Goal: Information Seeking & Learning: Check status

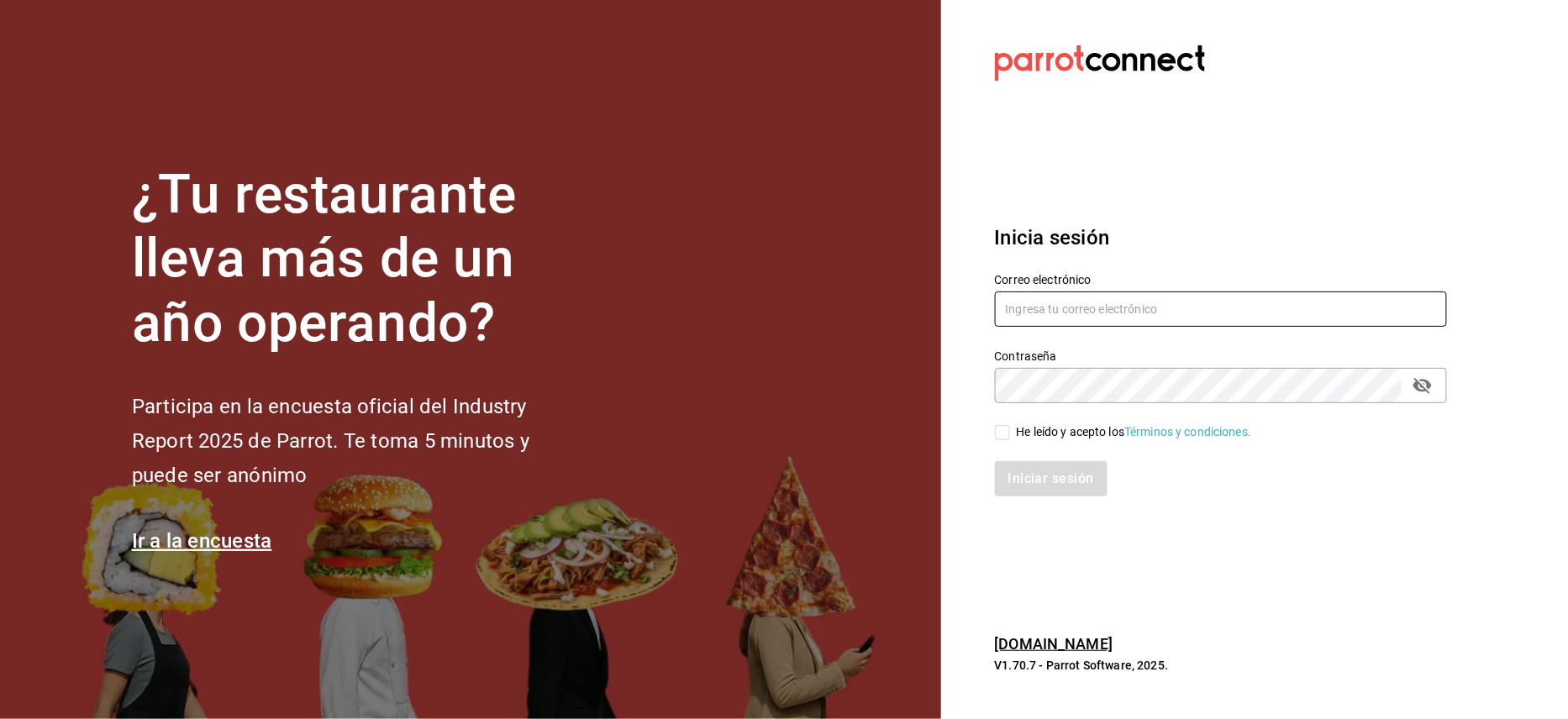
type input "jorge@oromo.mx"
click at [1003, 427] on input "He leído y acepto los Términos y condiciones." at bounding box center [1003, 432] width 15 height 15
checkbox input "true"
click at [1029, 479] on button "Iniciar sesión" at bounding box center [1052, 479] width 114 height 36
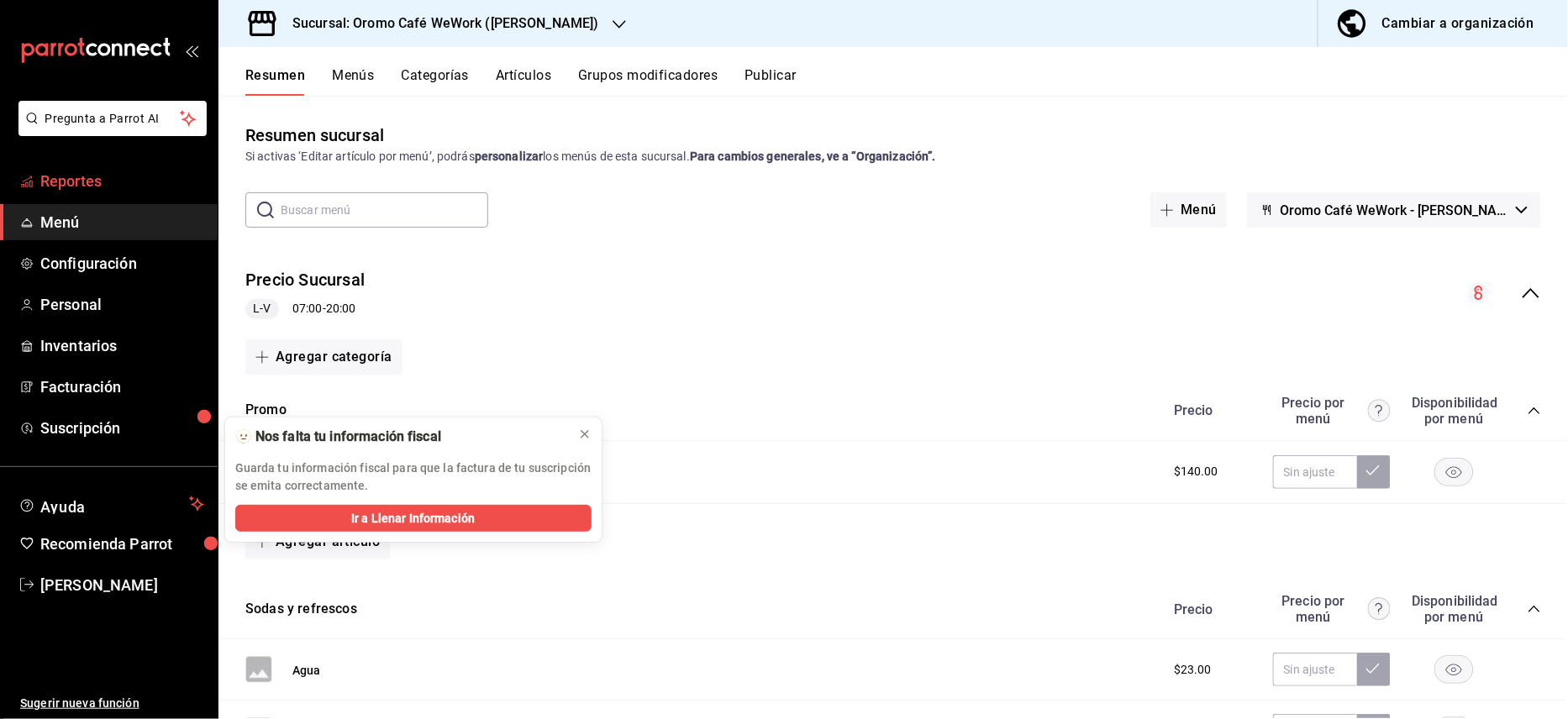
click at [108, 190] on span "Reportes" at bounding box center [122, 181] width 164 height 22
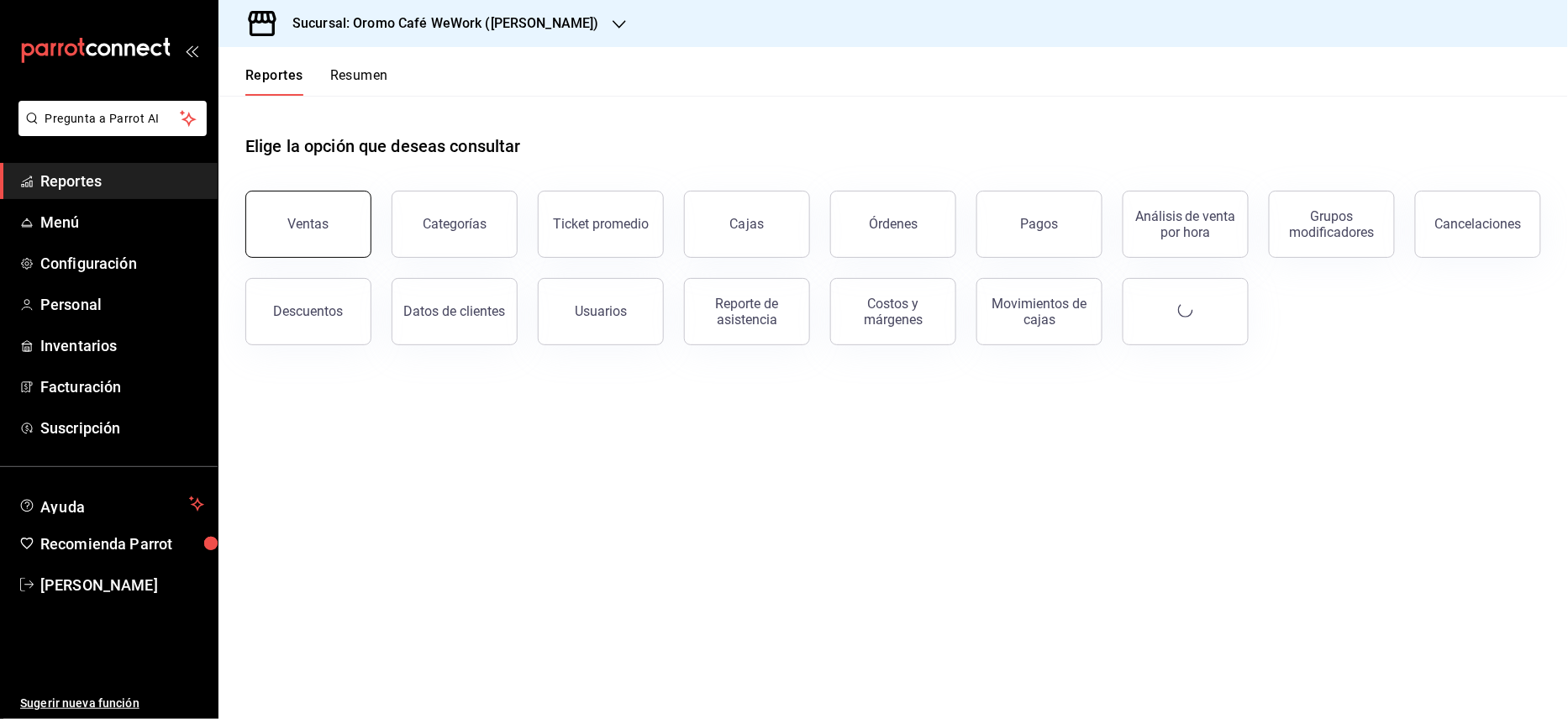
click at [317, 227] on div "Ventas" at bounding box center [309, 224] width 41 height 16
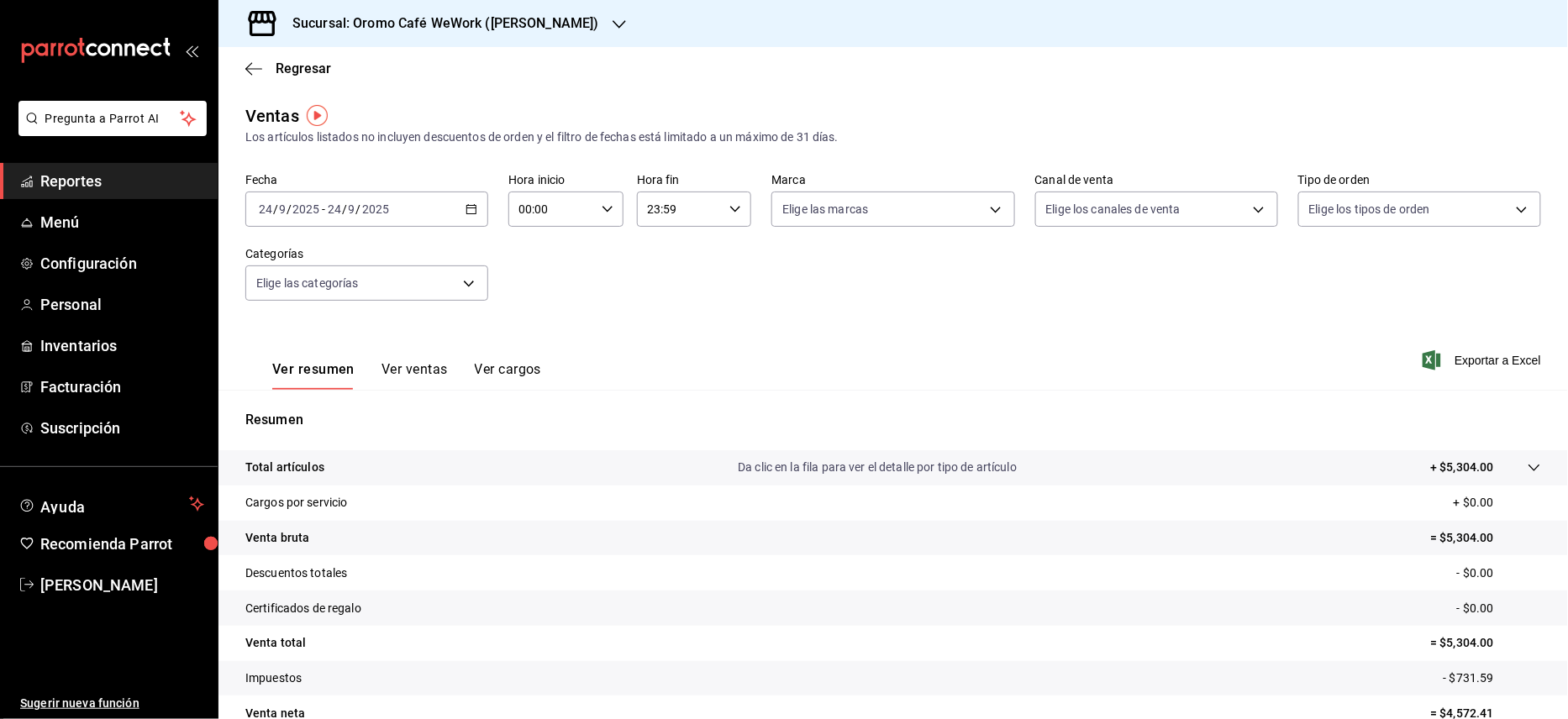
click at [469, 214] on \(Stroke\) "button" at bounding box center [471, 209] width 10 height 9
click at [297, 376] on span "Mes actual" at bounding box center [325, 374] width 130 height 18
click at [473, 203] on icon "button" at bounding box center [471, 208] width 12 height 12
click at [320, 415] on span "Rango de fechas" at bounding box center [325, 411] width 130 height 18
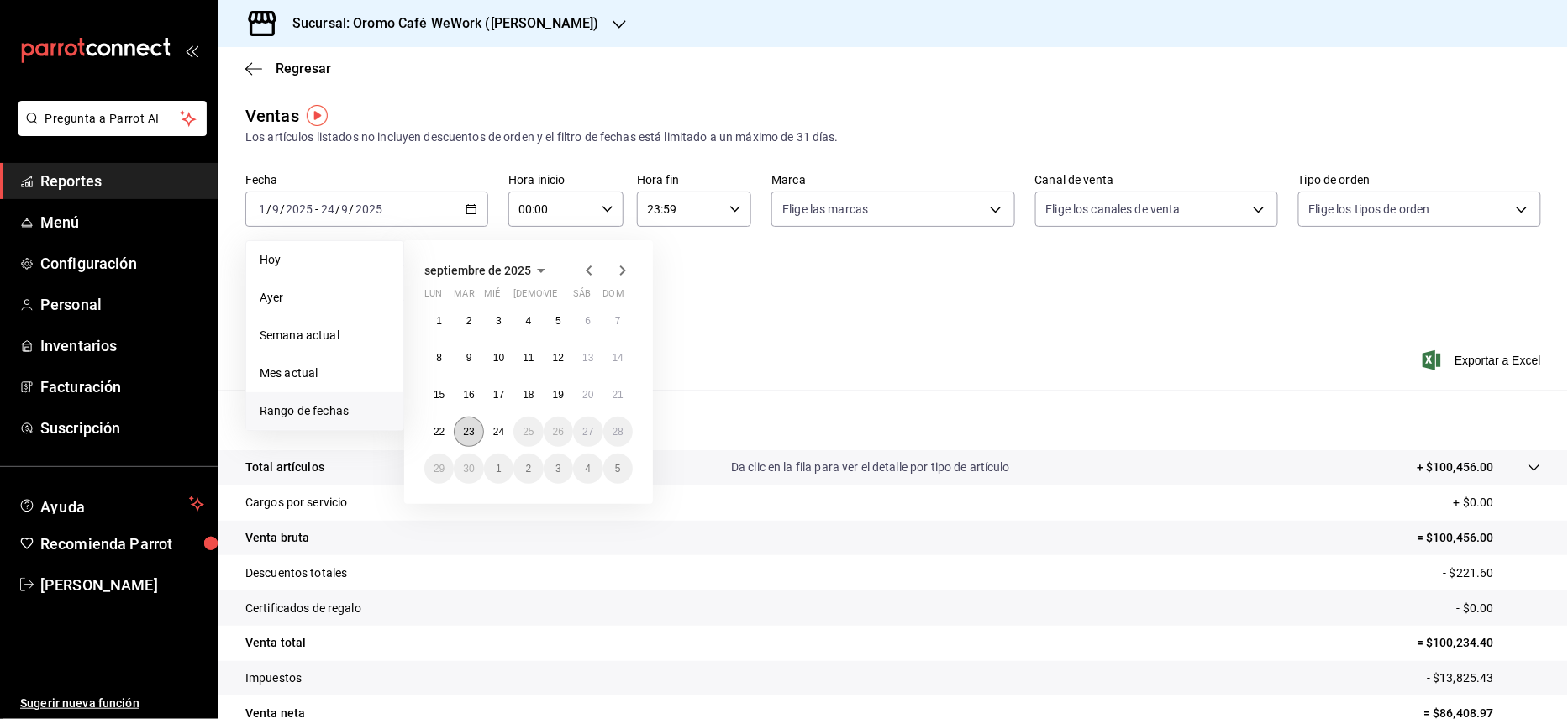
click at [478, 439] on button "23" at bounding box center [468, 432] width 29 height 30
click at [583, 271] on icon "button" at bounding box center [589, 271] width 20 height 20
click at [439, 472] on abbr "25" at bounding box center [439, 468] width 11 height 12
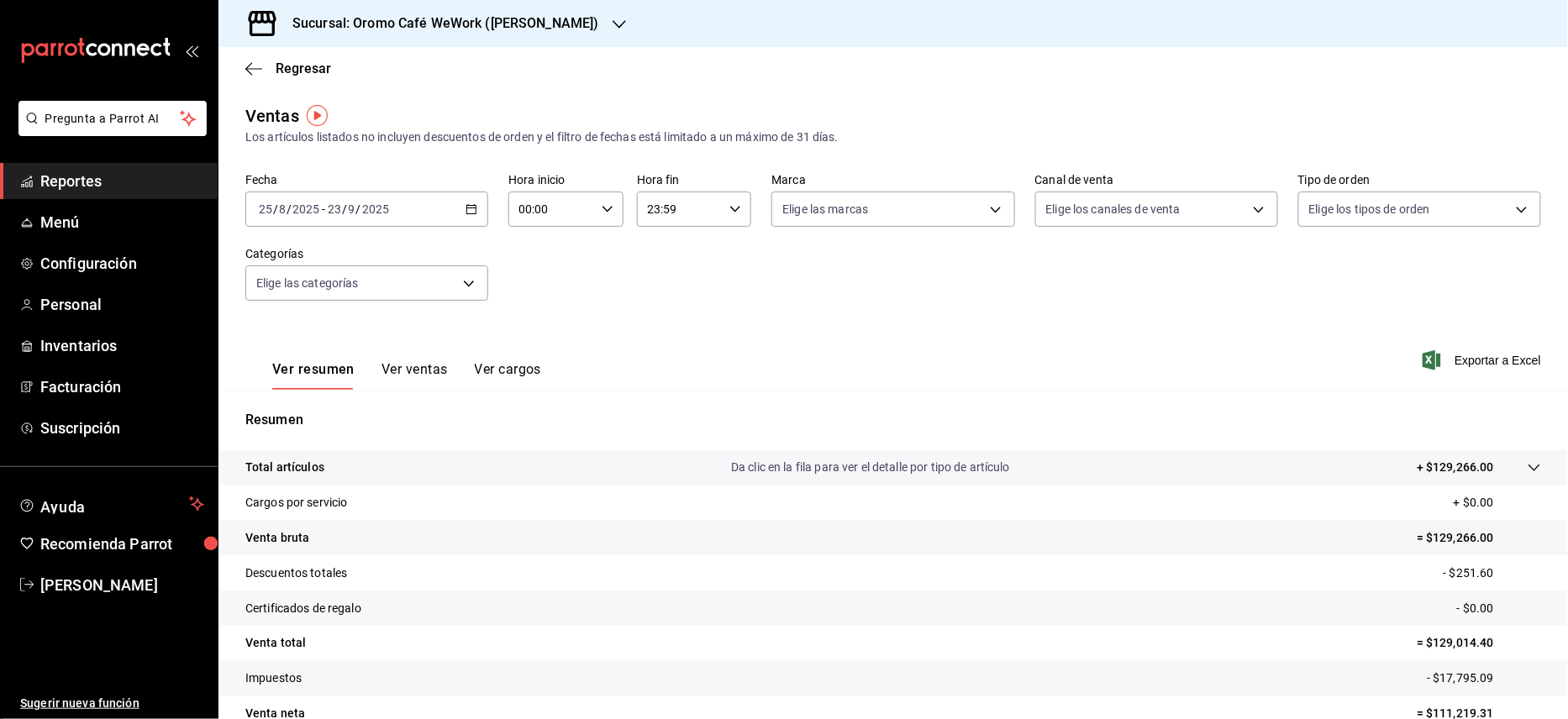
click at [474, 206] on div "[DATE] [DATE] - [DATE] [DATE]" at bounding box center [367, 209] width 243 height 36
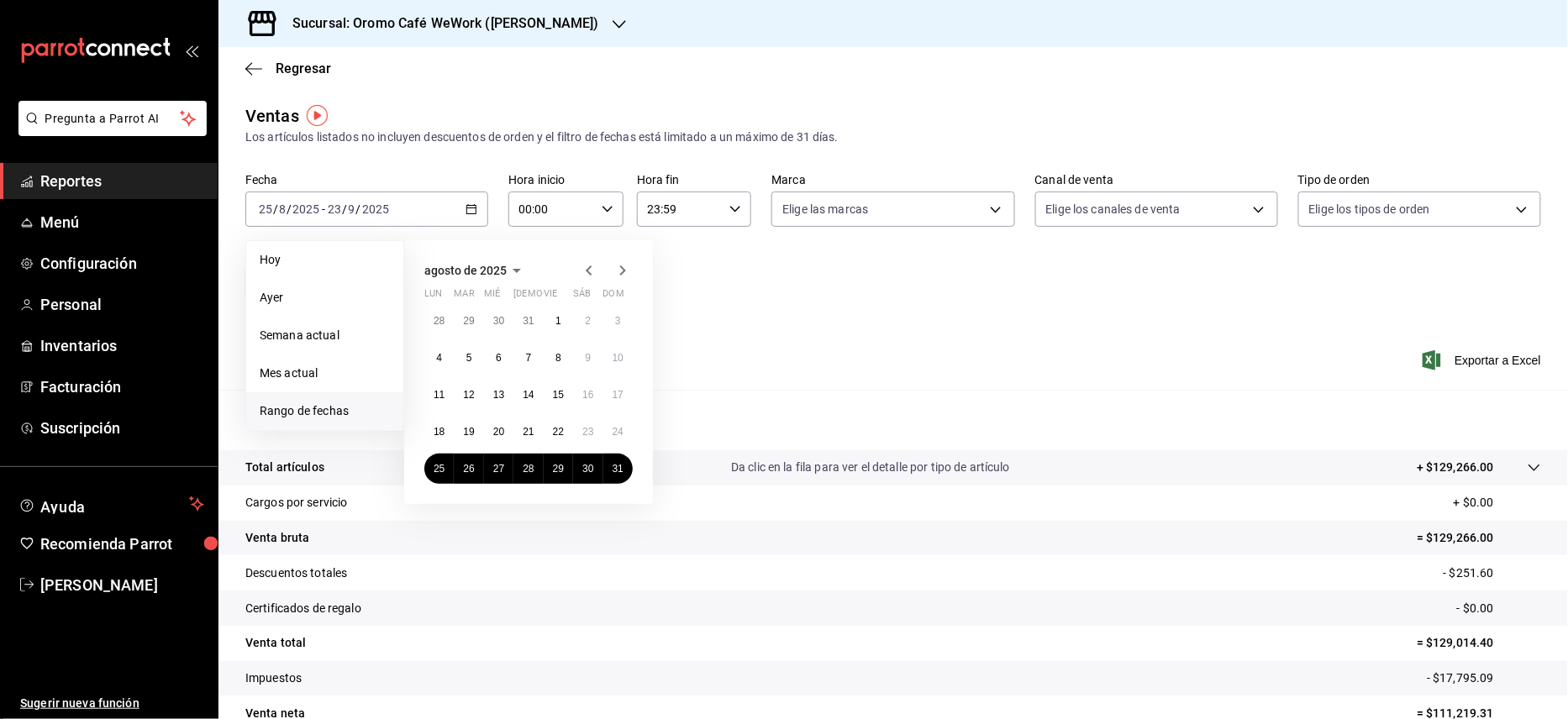
click at [621, 263] on icon "button" at bounding box center [622, 271] width 20 height 20
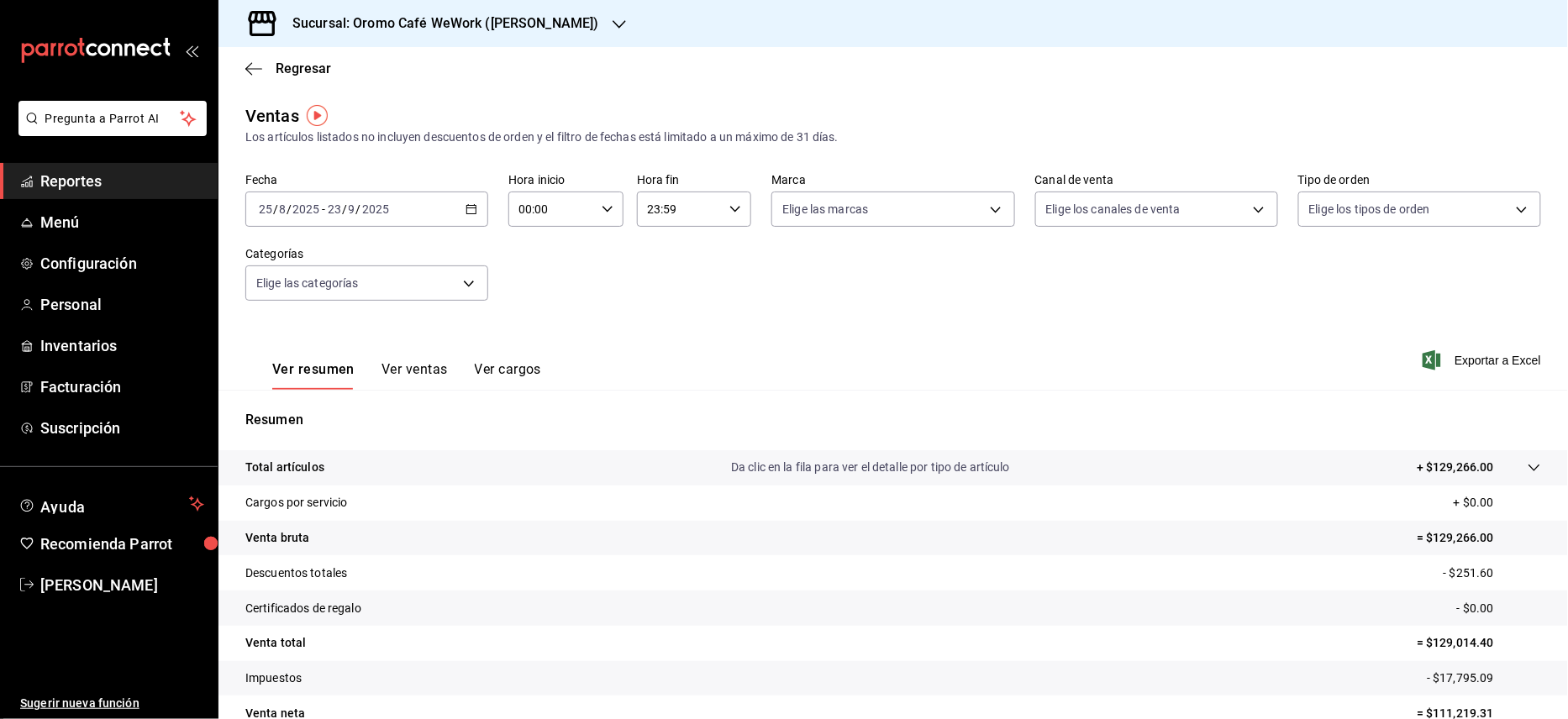
click at [876, 365] on div "Ver resumen Ver ventas Ver cargos Exportar a Excel" at bounding box center [893, 355] width 1350 height 69
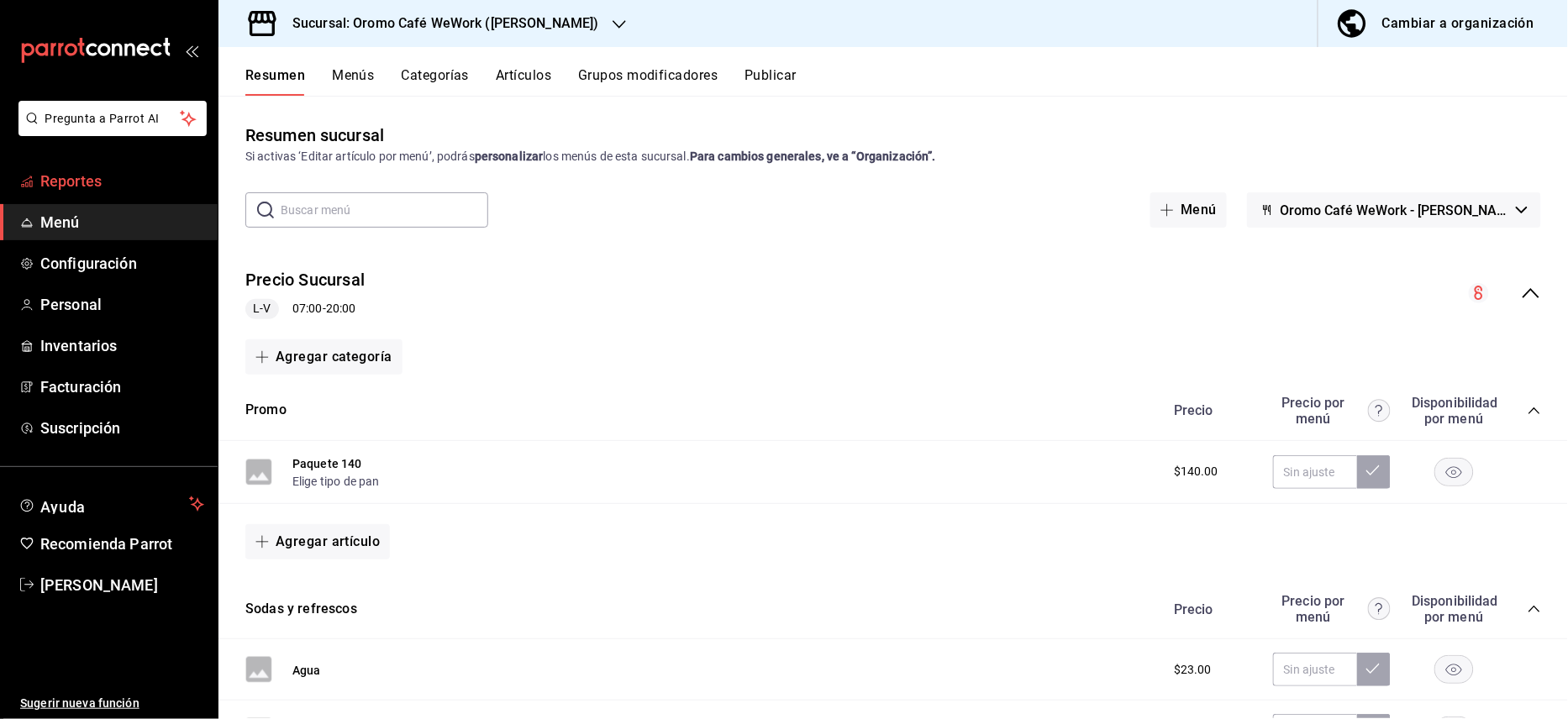
click at [57, 183] on span "Reportes" at bounding box center [122, 181] width 164 height 22
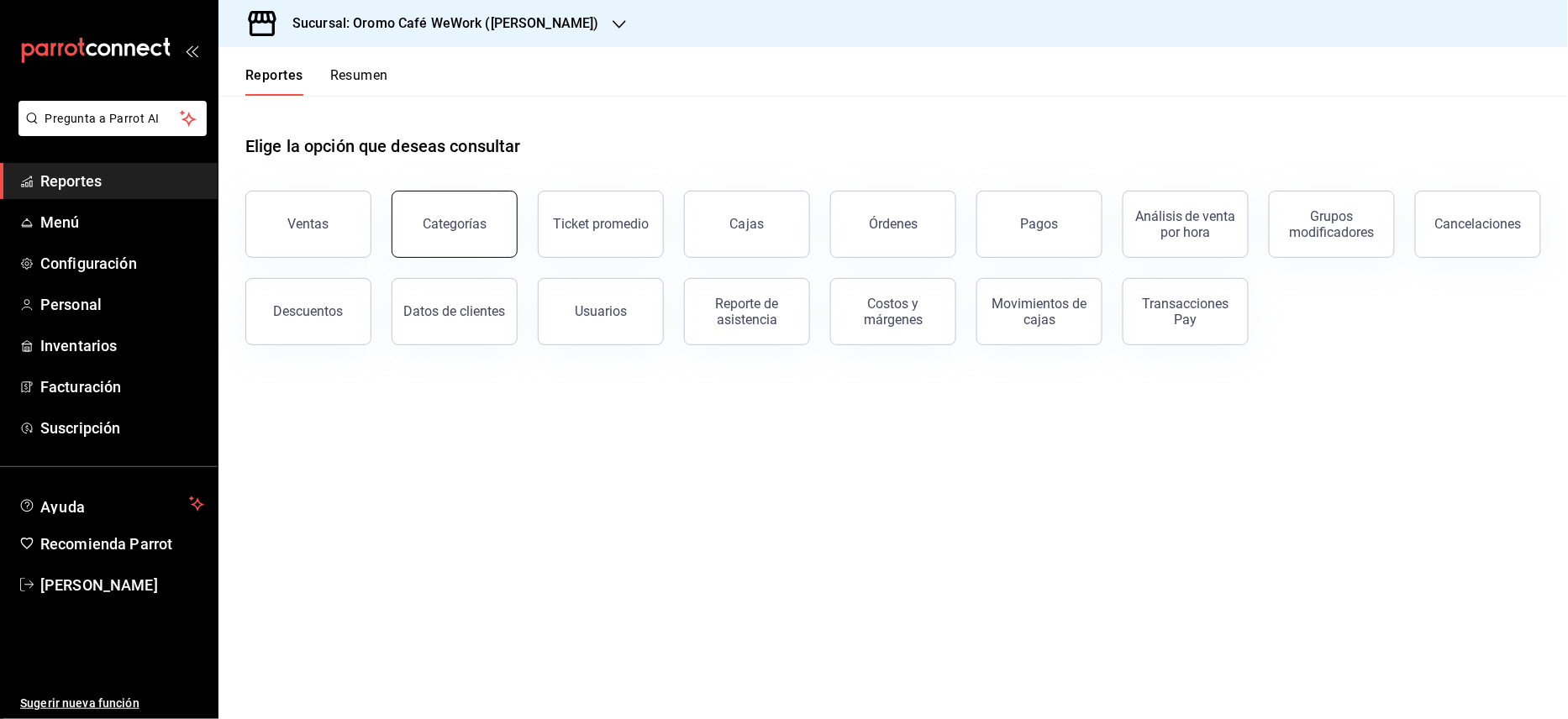
click at [458, 222] on div "Categorías" at bounding box center [455, 224] width 64 height 16
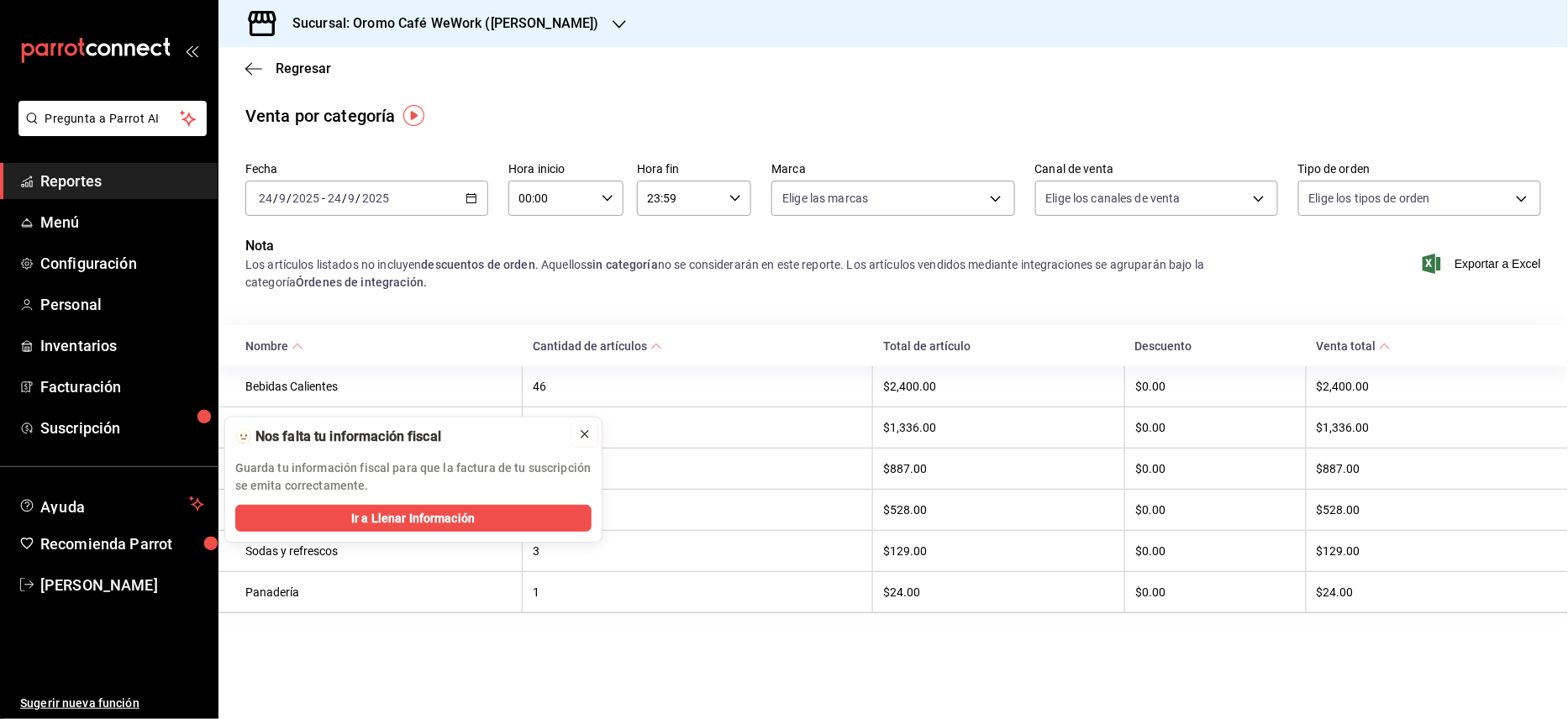
click at [593, 432] on button at bounding box center [585, 434] width 27 height 27
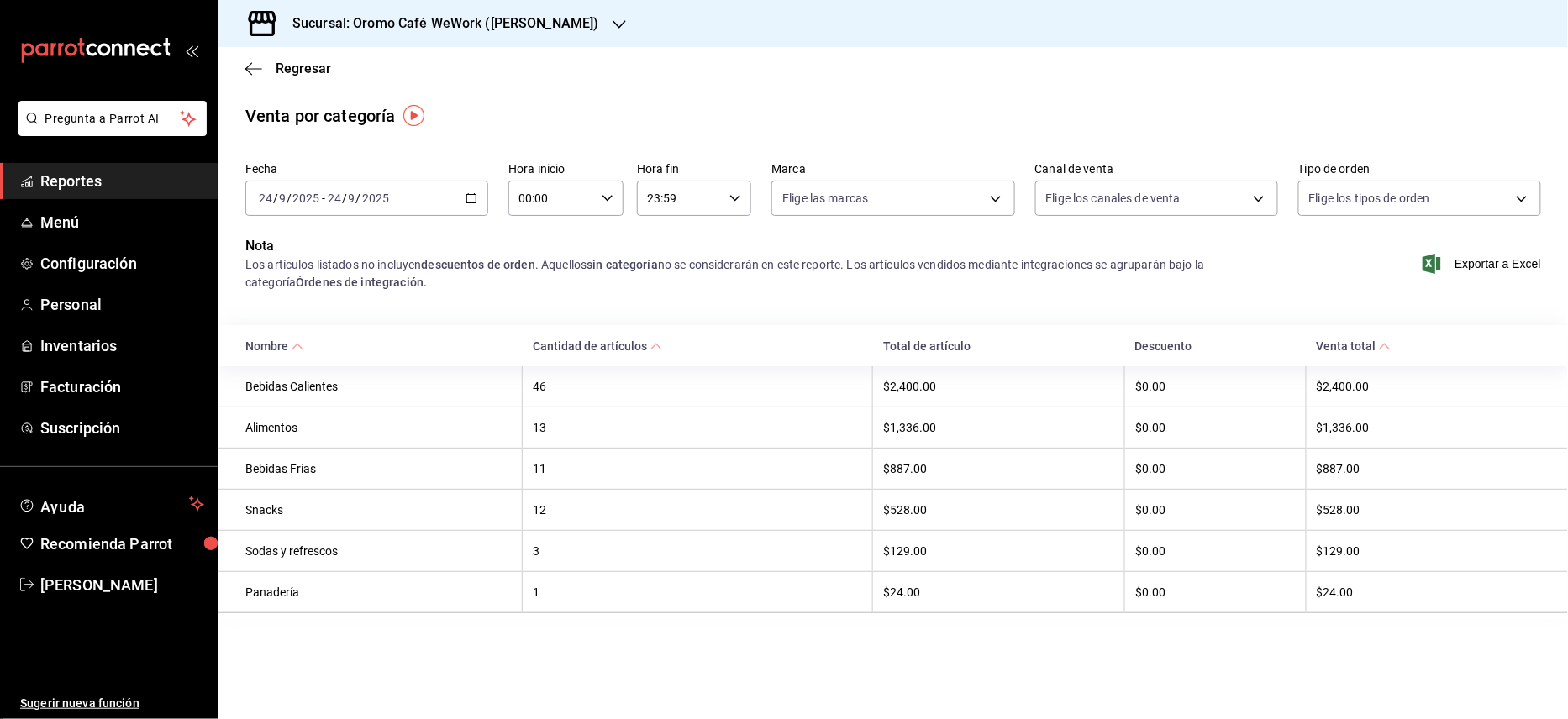
click at [475, 203] on \(Stroke\) "button" at bounding box center [471, 198] width 10 height 9
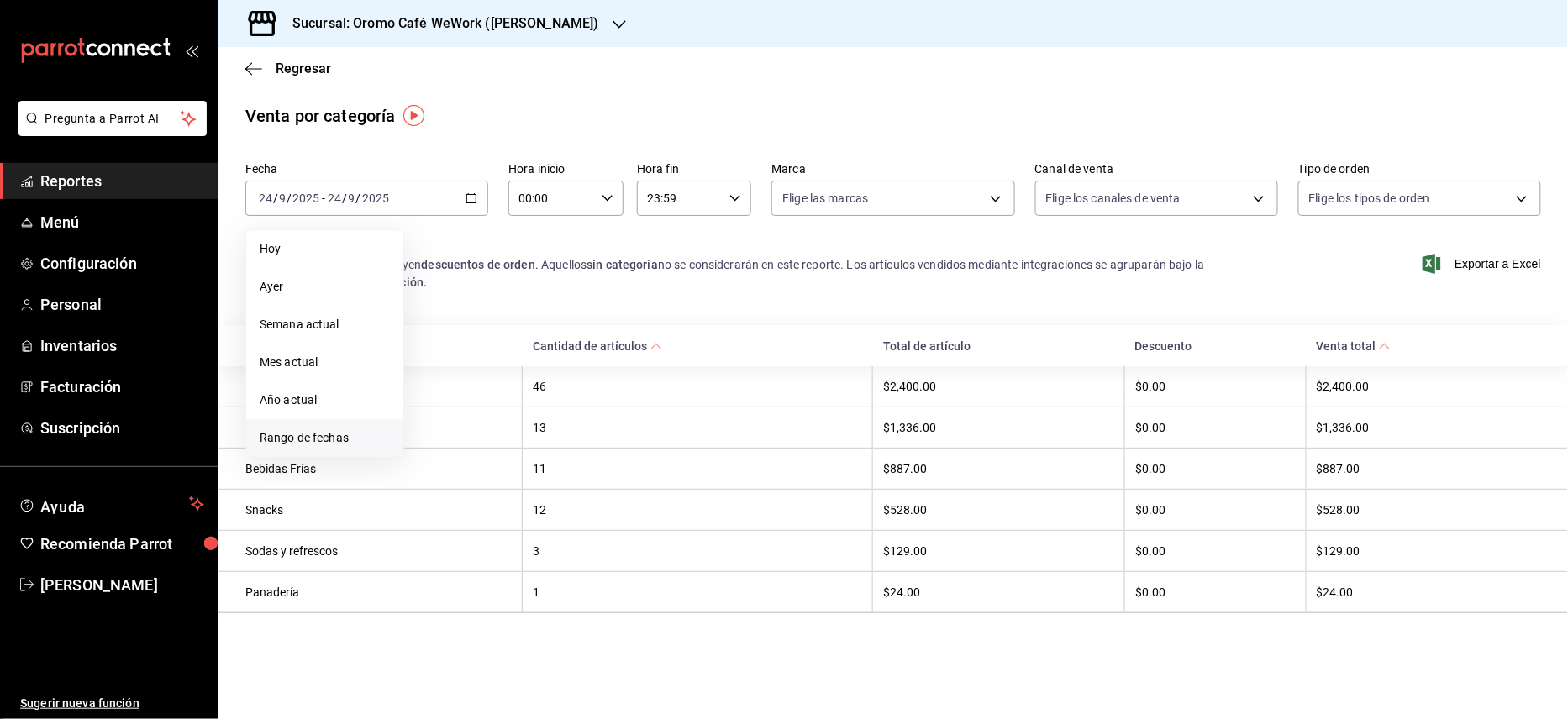
click at [330, 434] on span "Rango de fechas" at bounding box center [325, 438] width 130 height 18
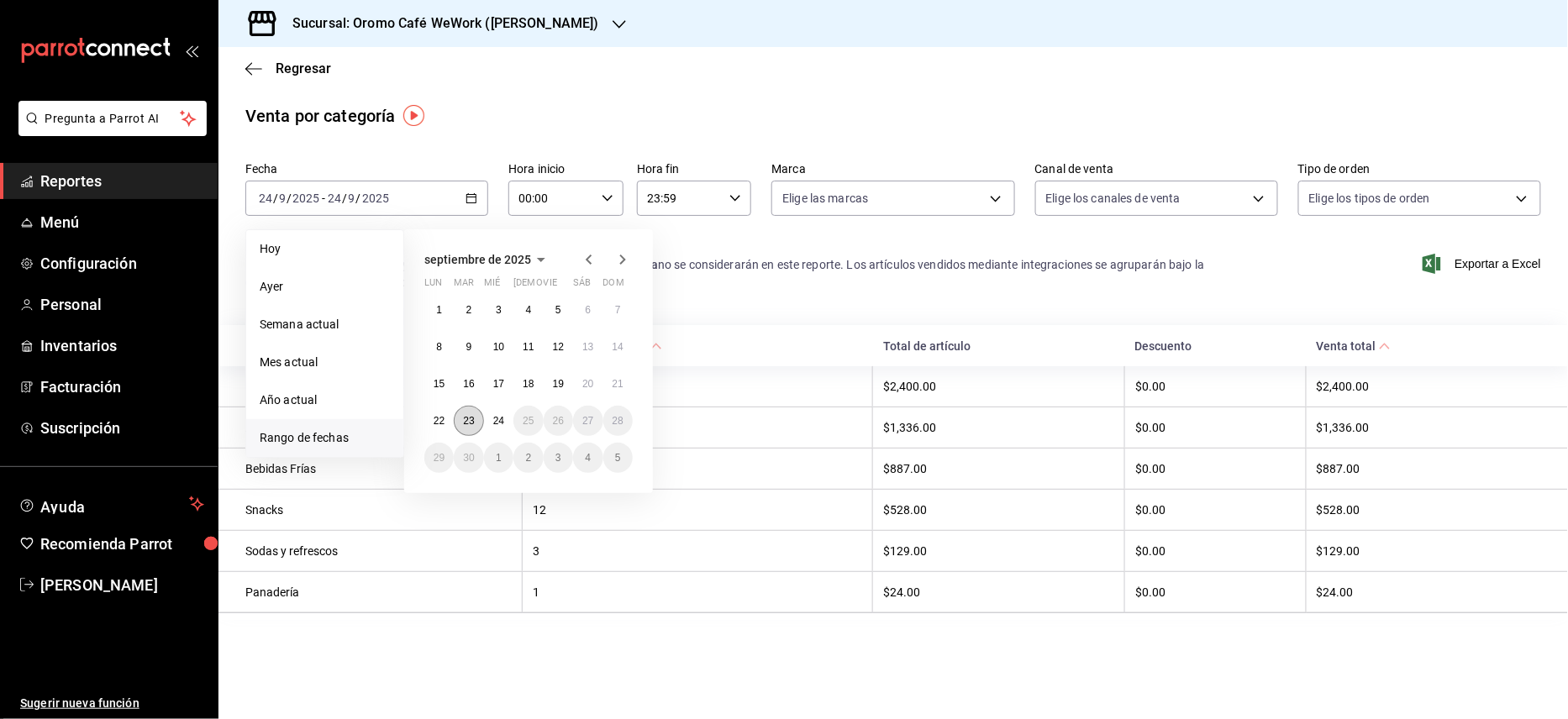
click at [467, 421] on abbr "23" at bounding box center [468, 420] width 11 height 12
click at [593, 257] on icon "button" at bounding box center [589, 259] width 20 height 20
click at [595, 263] on icon "button" at bounding box center [589, 259] width 20 height 20
click at [444, 346] on button "2" at bounding box center [439, 347] width 29 height 30
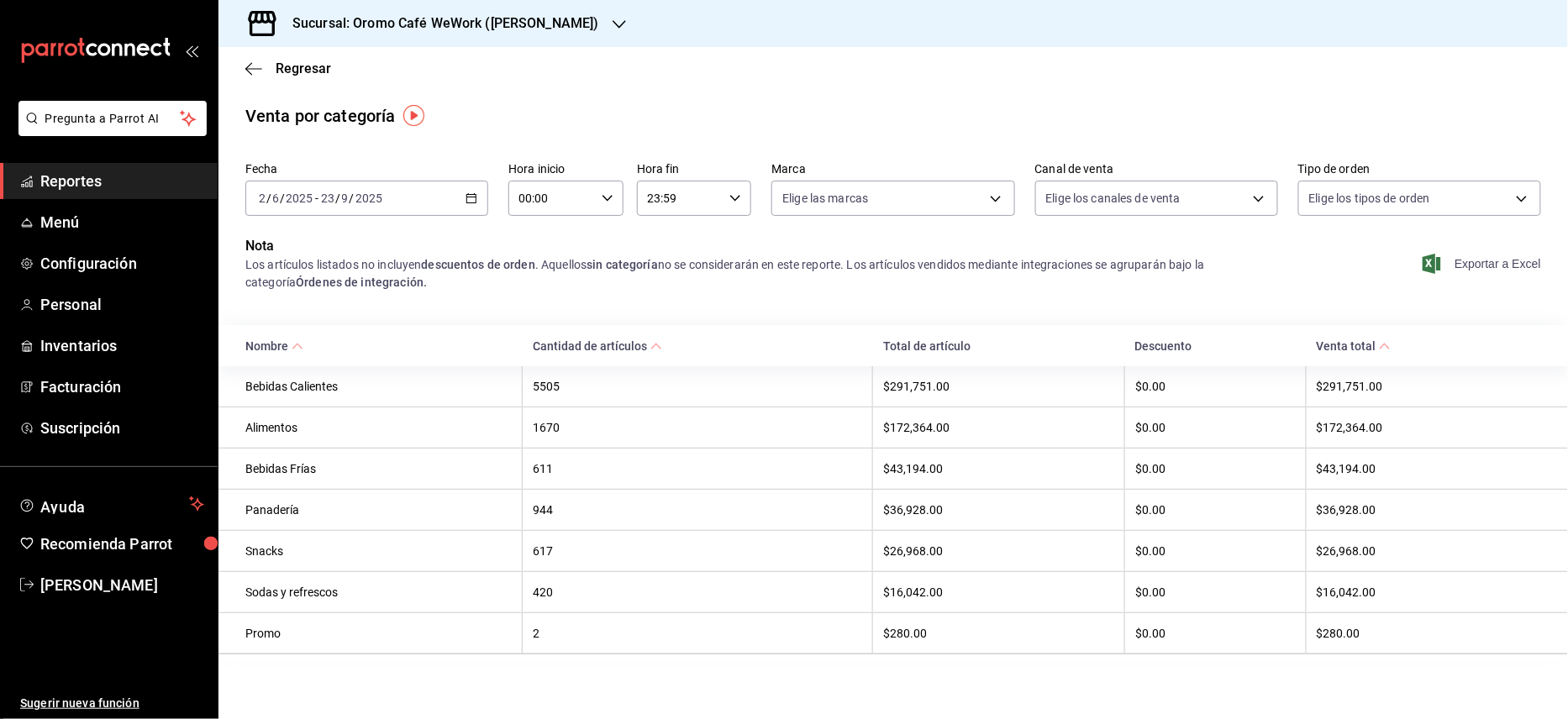
click at [1501, 263] on span "Exportar a Excel" at bounding box center [1483, 263] width 115 height 20
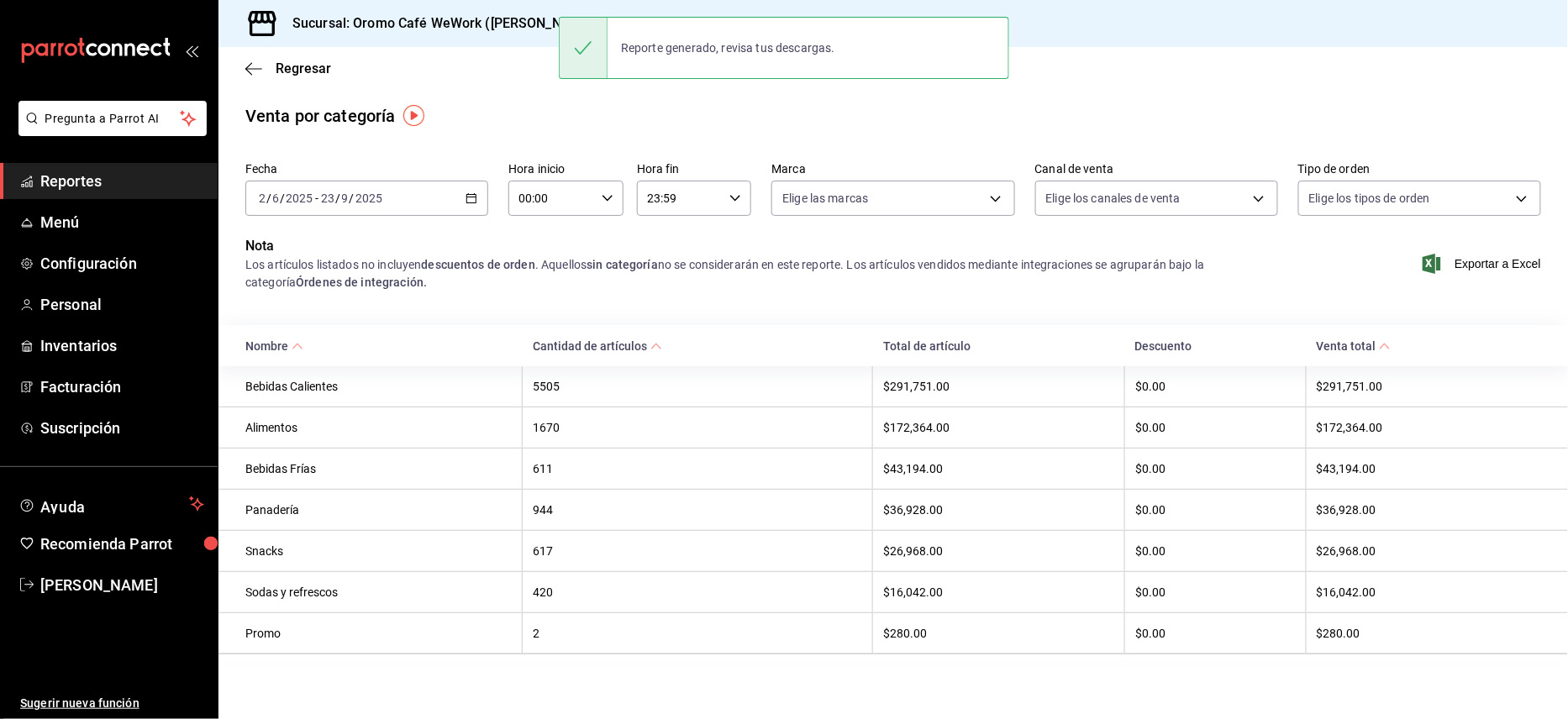
click at [781, 330] on th "Cantidad de artículos" at bounding box center [698, 345] width 351 height 41
